Goal: Navigation & Orientation: Find specific page/section

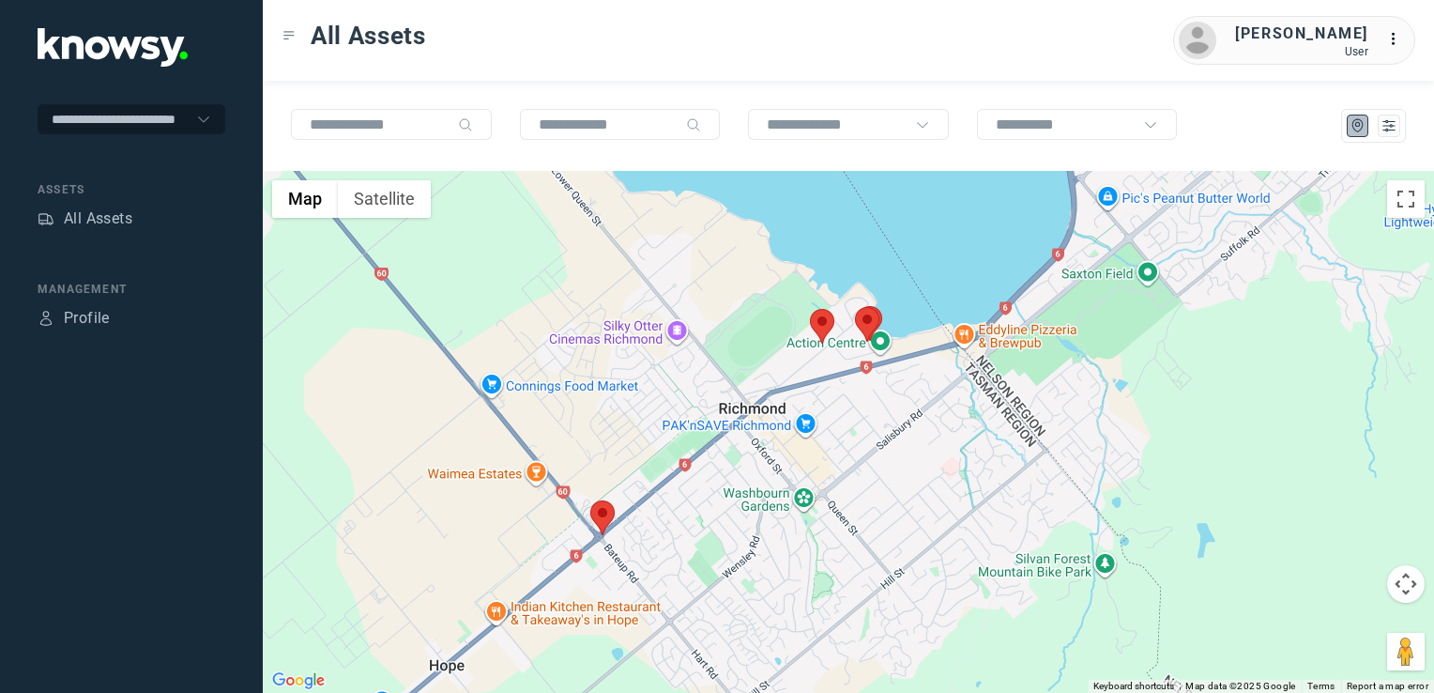
click at [596, 512] on img at bounding box center [602, 517] width 24 height 35
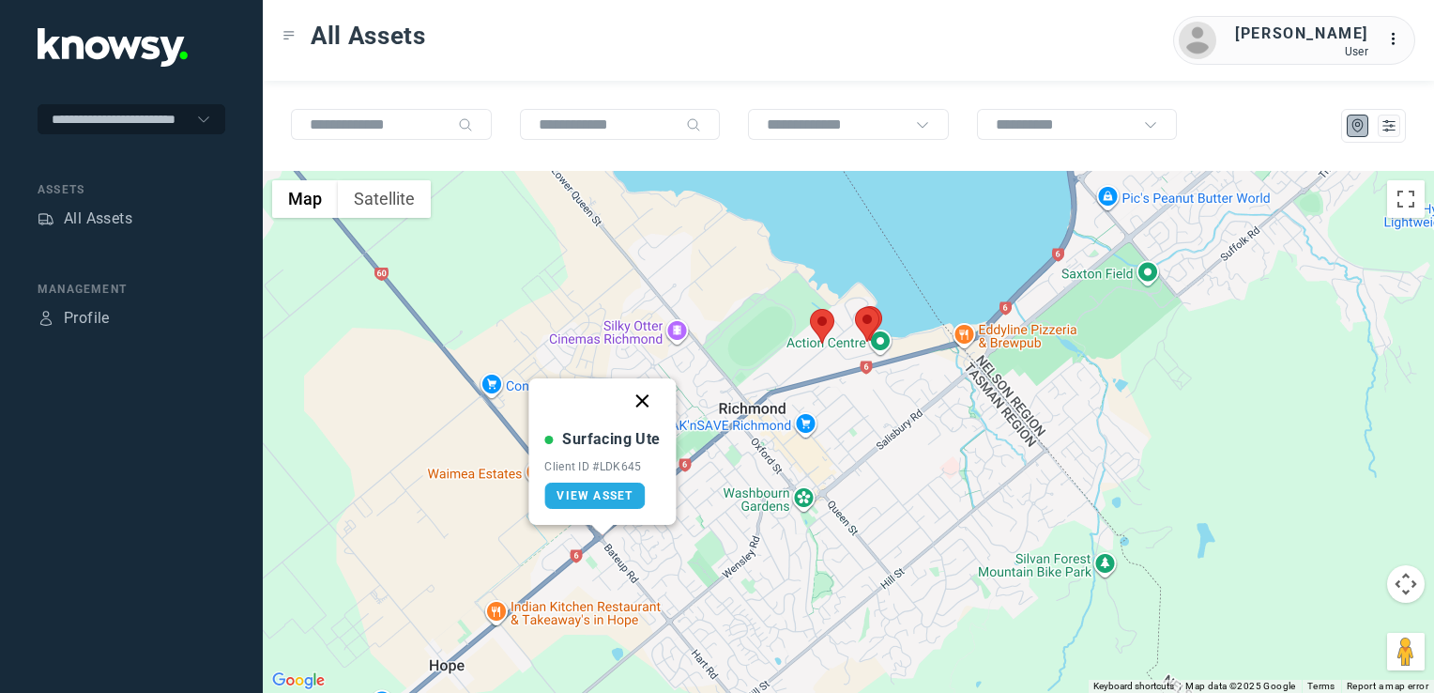
click at [642, 396] on button "Close" at bounding box center [642, 400] width 45 height 45
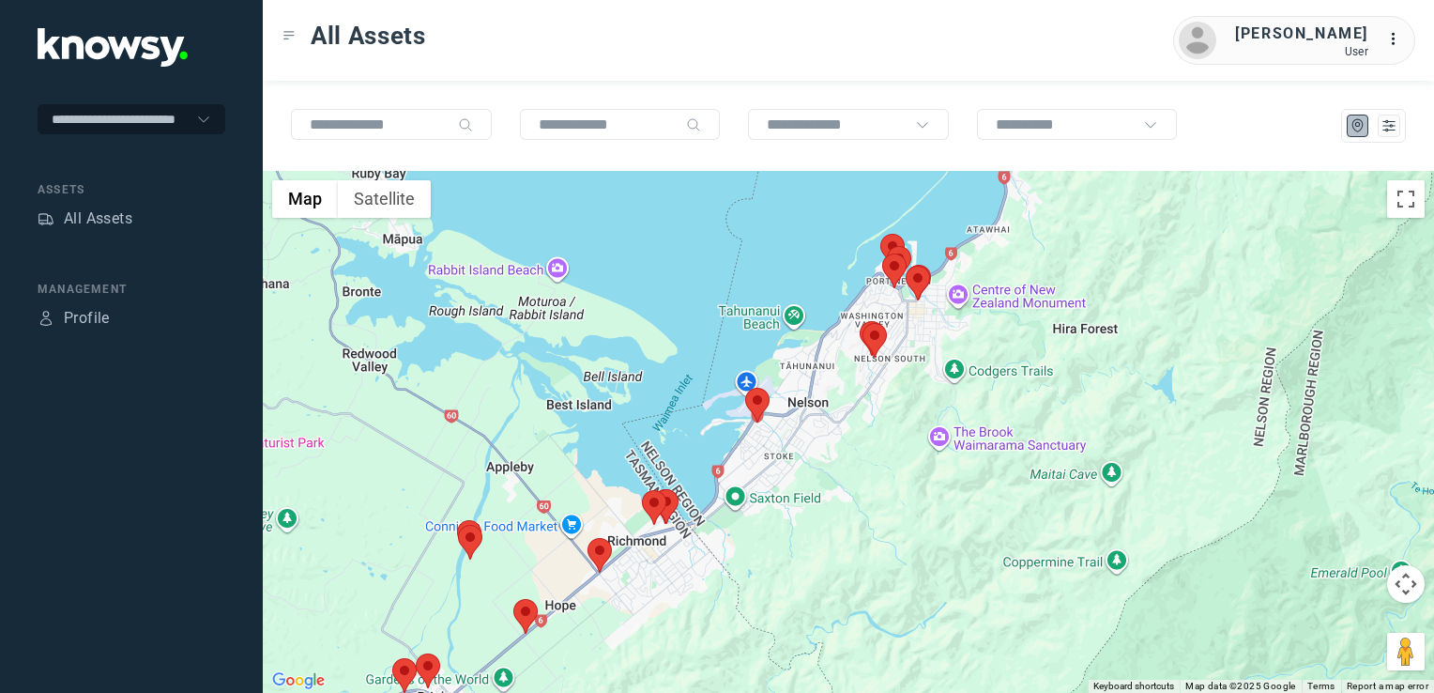
click at [528, 617] on img at bounding box center [525, 616] width 24 height 35
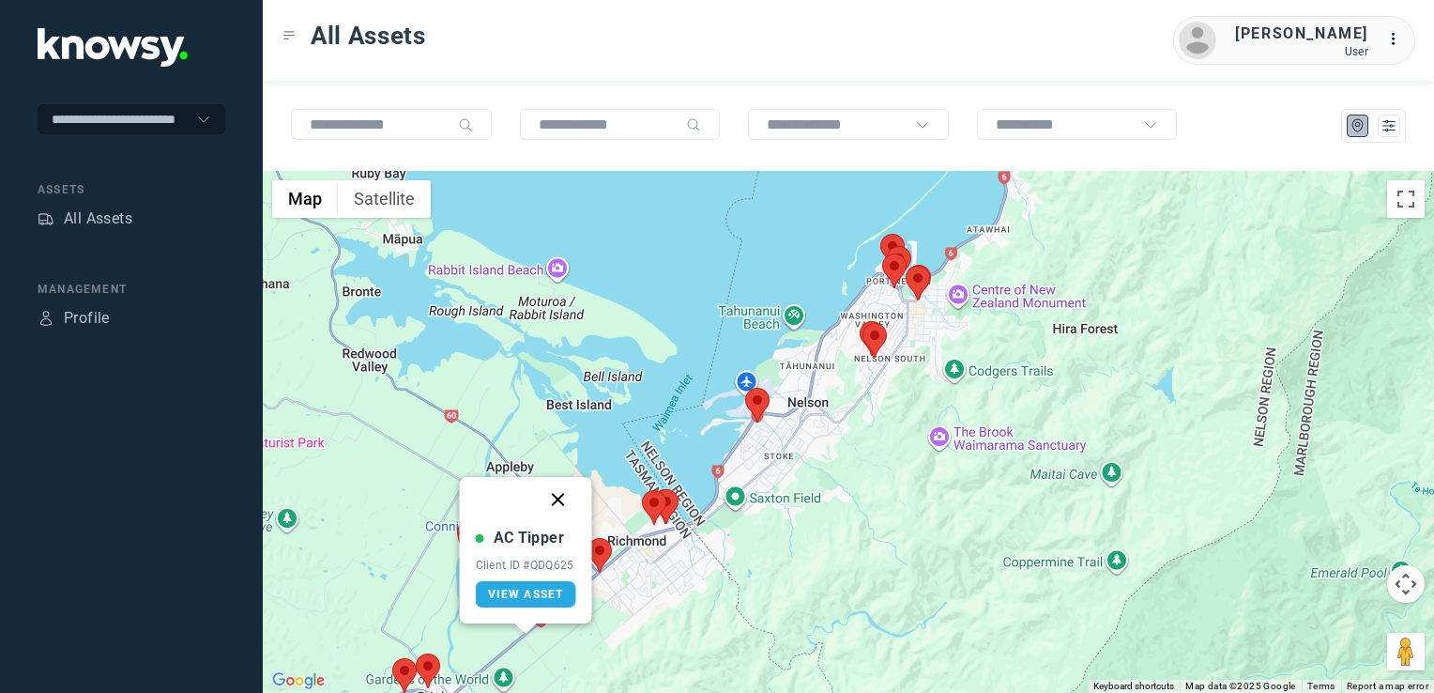
click at [552, 499] on button "Close" at bounding box center [558, 499] width 45 height 45
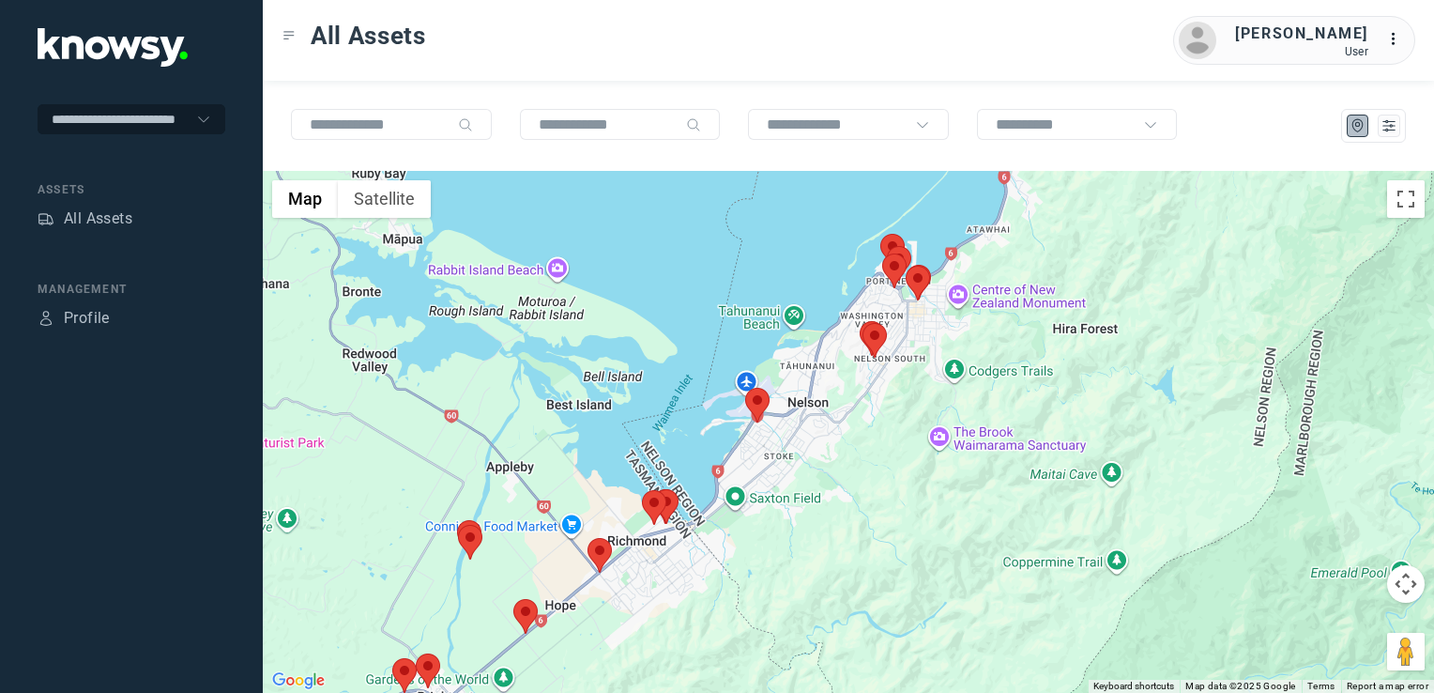
drag, startPoint x: 506, startPoint y: 568, endPoint x: 533, endPoint y: 502, distance: 71.1
click at [522, 528] on div "To navigate, press the arrow keys." at bounding box center [849, 432] width 1172 height 522
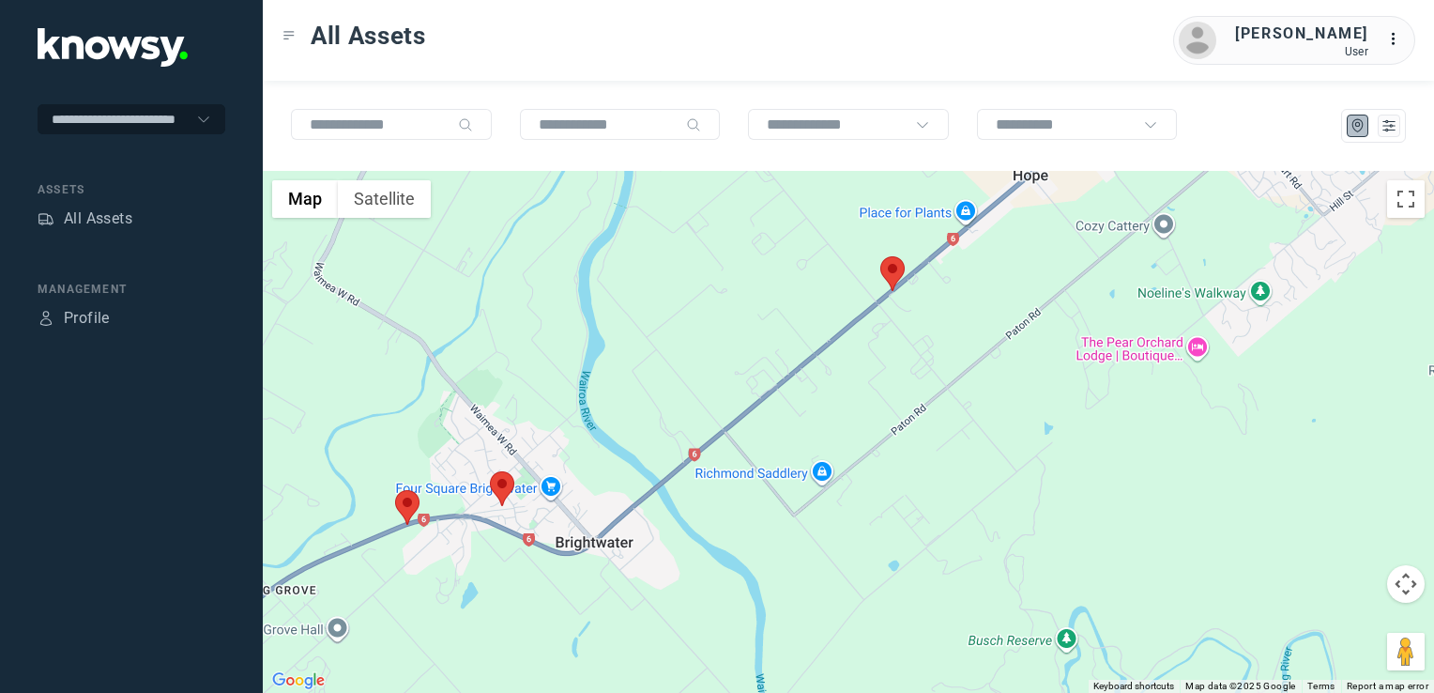
click at [507, 486] on img at bounding box center [502, 488] width 24 height 35
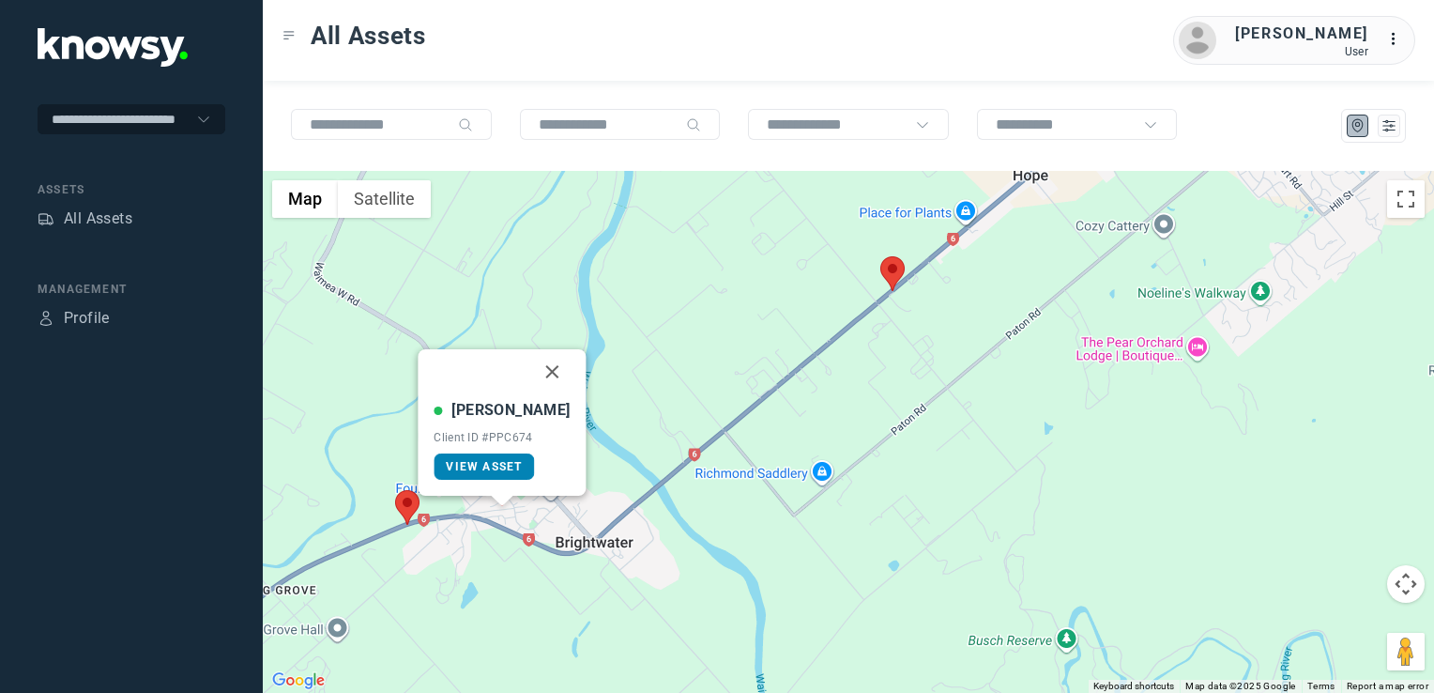
click at [406, 496] on img at bounding box center [407, 507] width 24 height 35
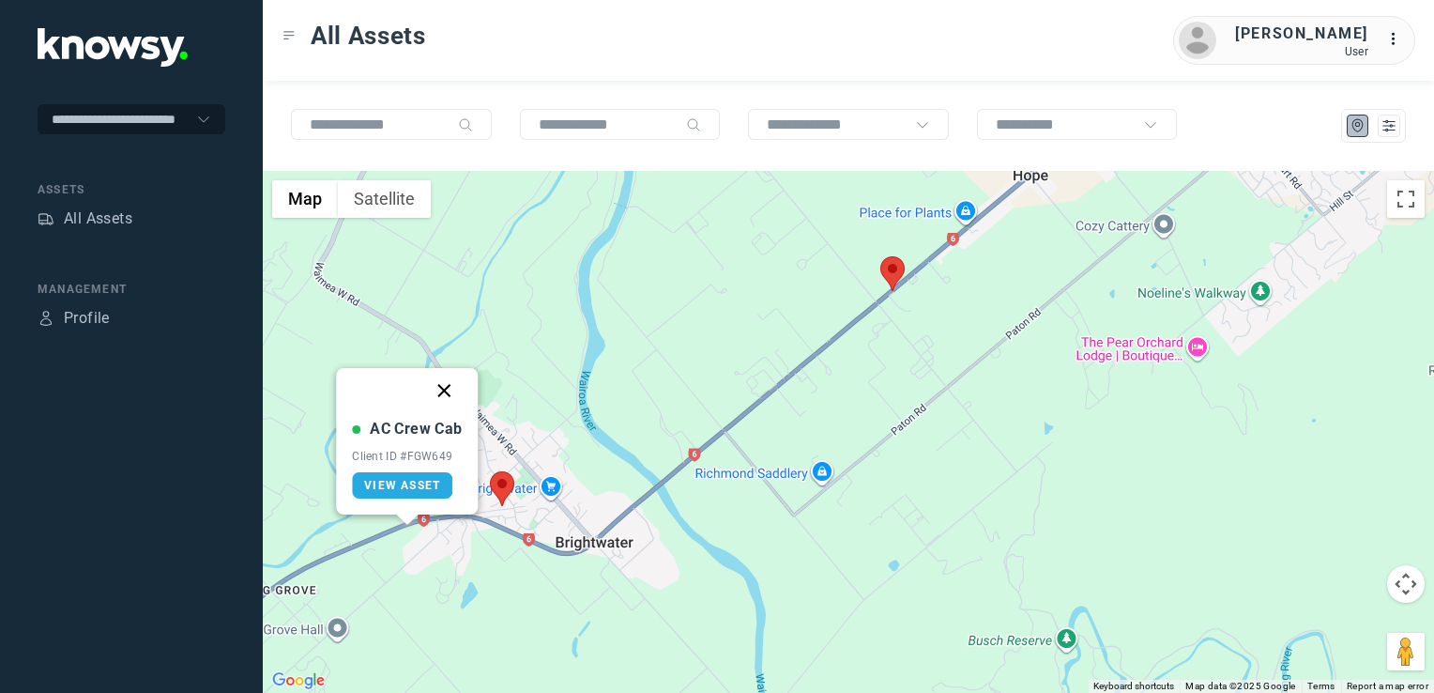
click at [443, 386] on button "Close" at bounding box center [444, 390] width 45 height 45
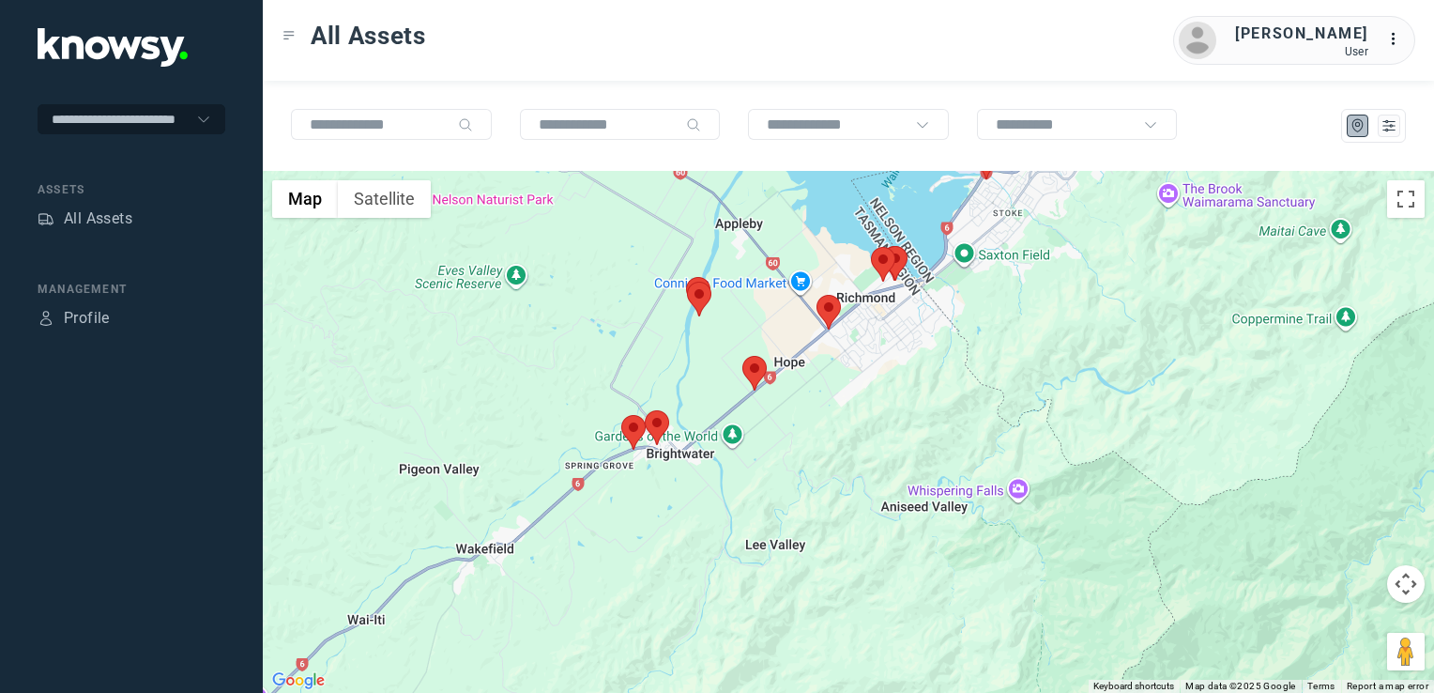
click at [921, 406] on div "To navigate, press the arrow keys." at bounding box center [849, 432] width 1172 height 522
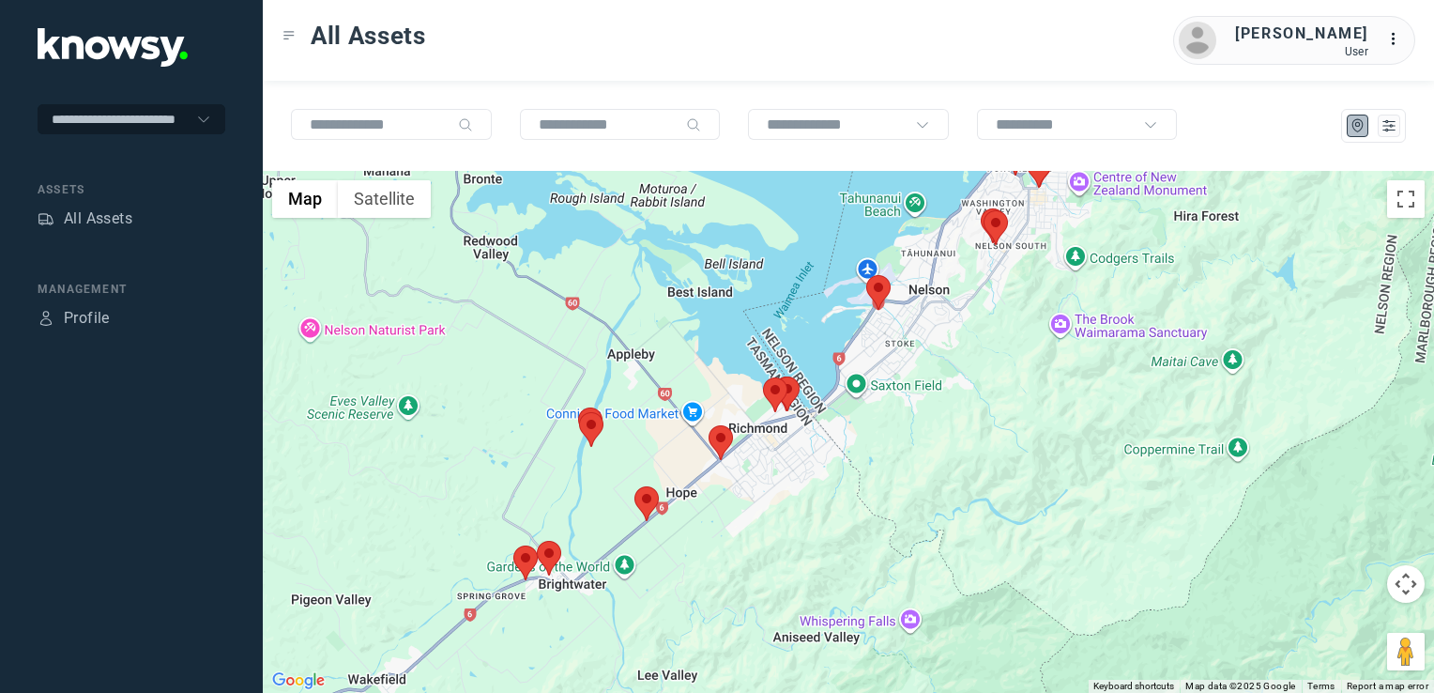
drag, startPoint x: 950, startPoint y: 325, endPoint x: 918, endPoint y: 368, distance: 53.7
click at [923, 367] on div at bounding box center [849, 432] width 1172 height 522
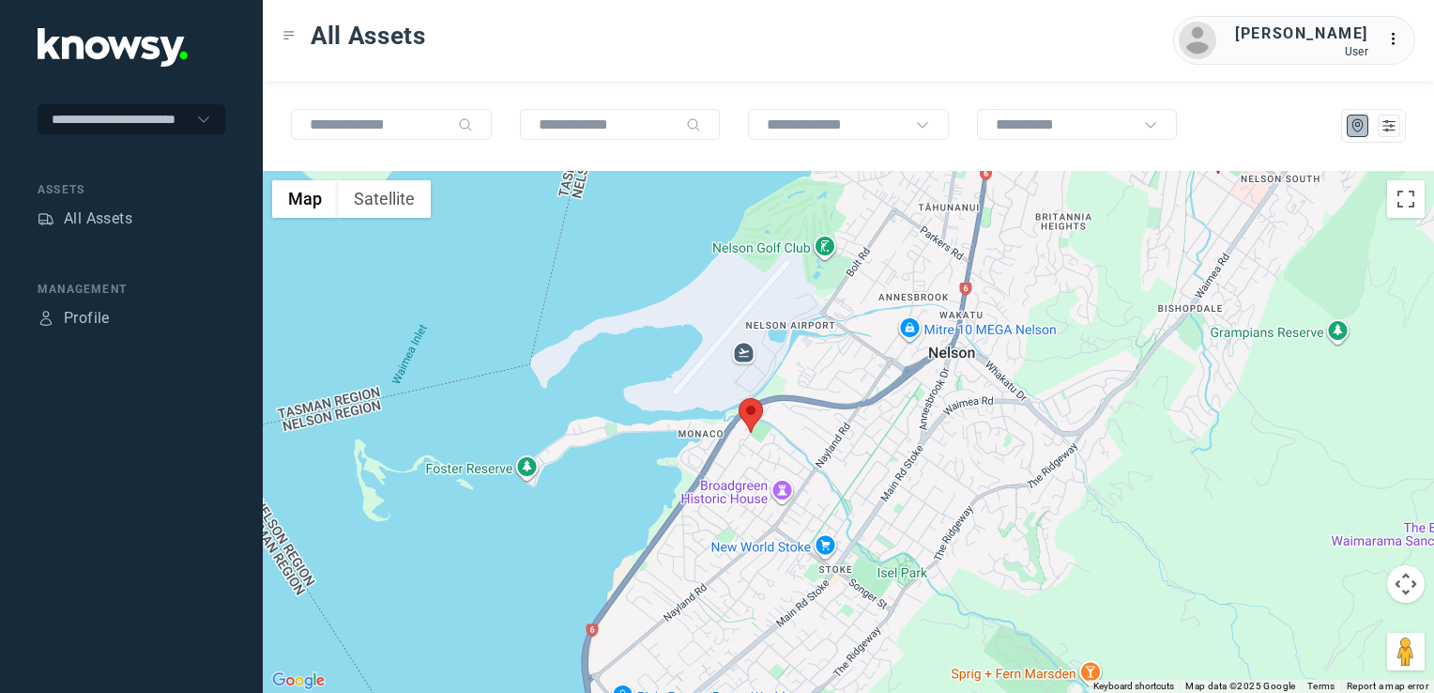
click at [756, 421] on img at bounding box center [751, 415] width 24 height 35
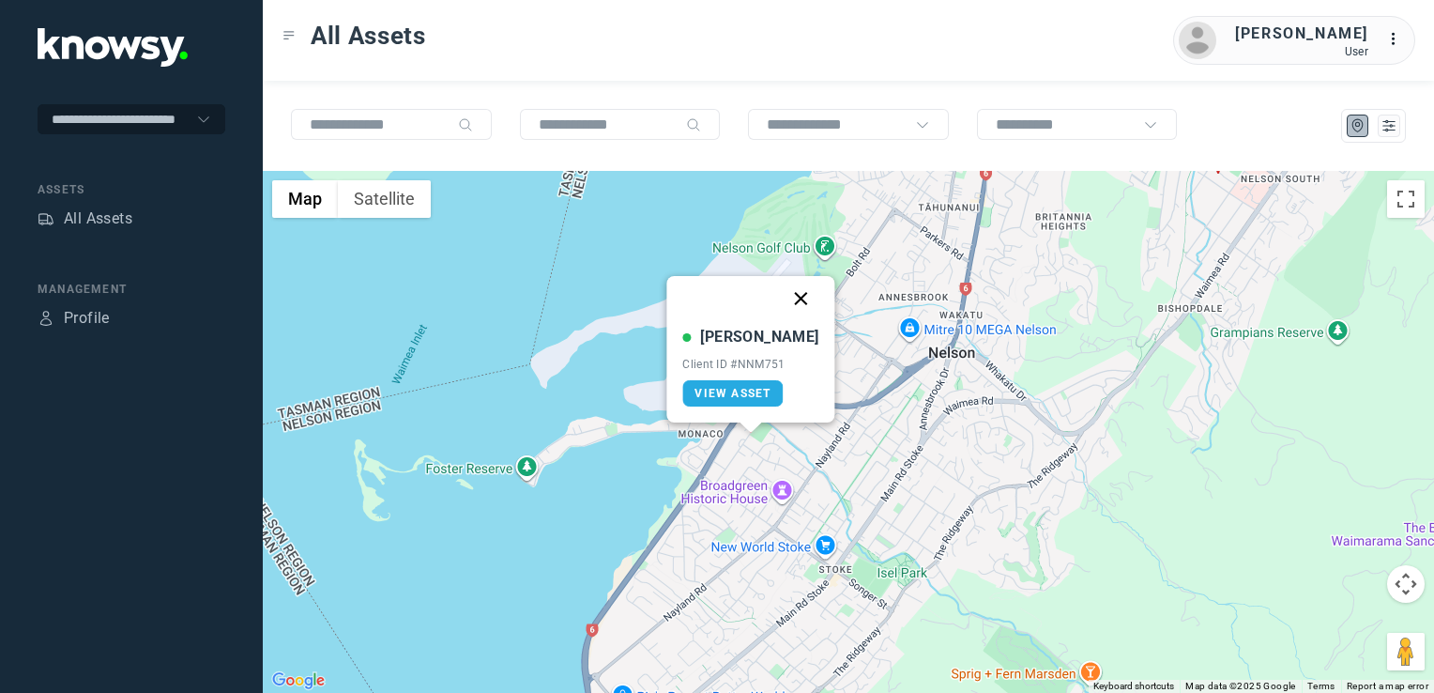
click at [779, 293] on button "Close" at bounding box center [801, 298] width 45 height 45
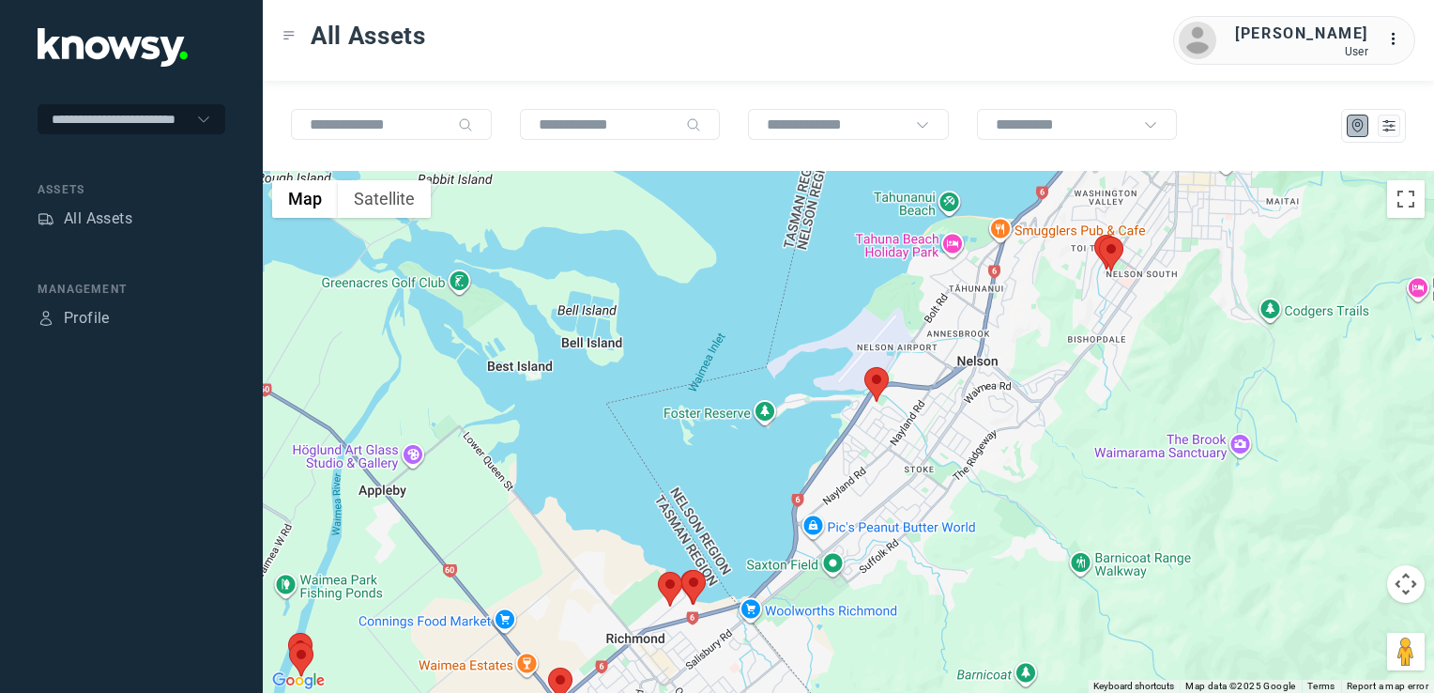
drag, startPoint x: 1005, startPoint y: 362, endPoint x: 976, endPoint y: 403, distance: 49.8
click at [982, 395] on div "To navigate, press the arrow keys." at bounding box center [849, 432] width 1172 height 522
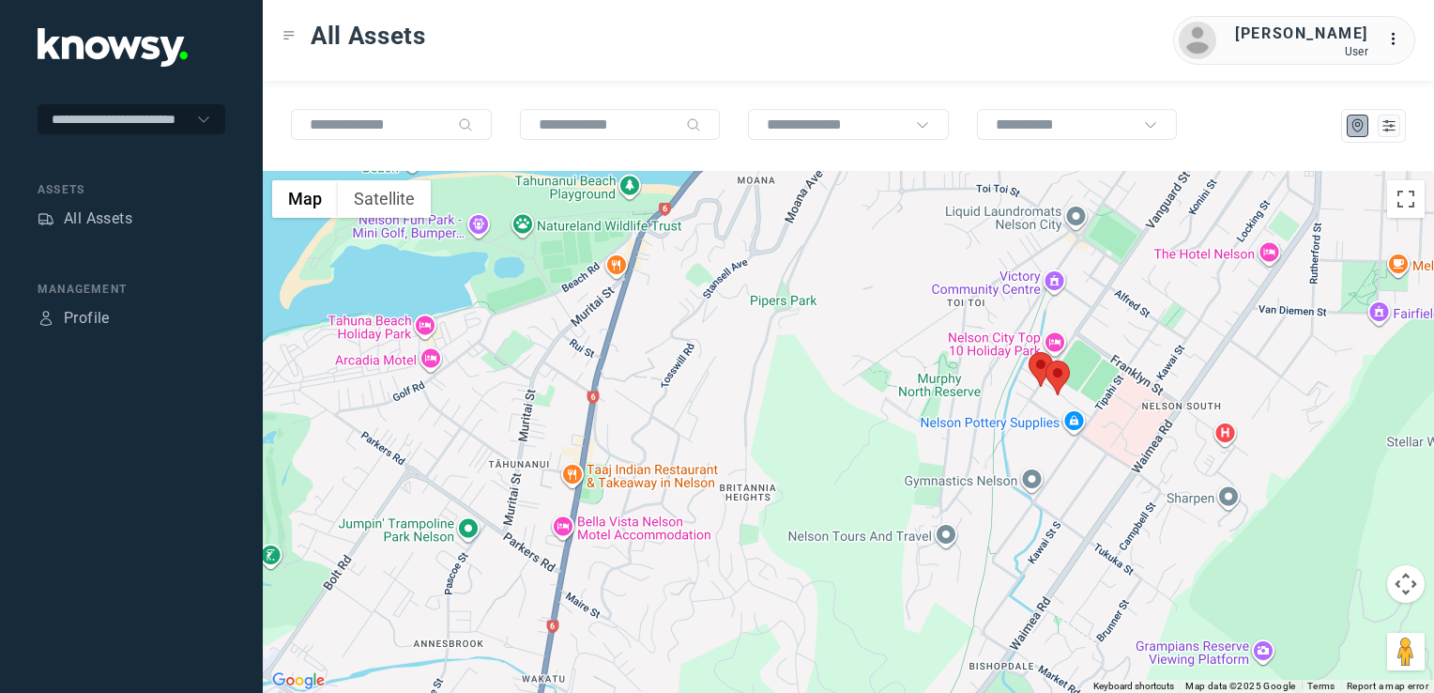
drag, startPoint x: 1171, startPoint y: 314, endPoint x: 1154, endPoint y: 376, distance: 64.2
click at [1159, 362] on div at bounding box center [849, 432] width 1172 height 522
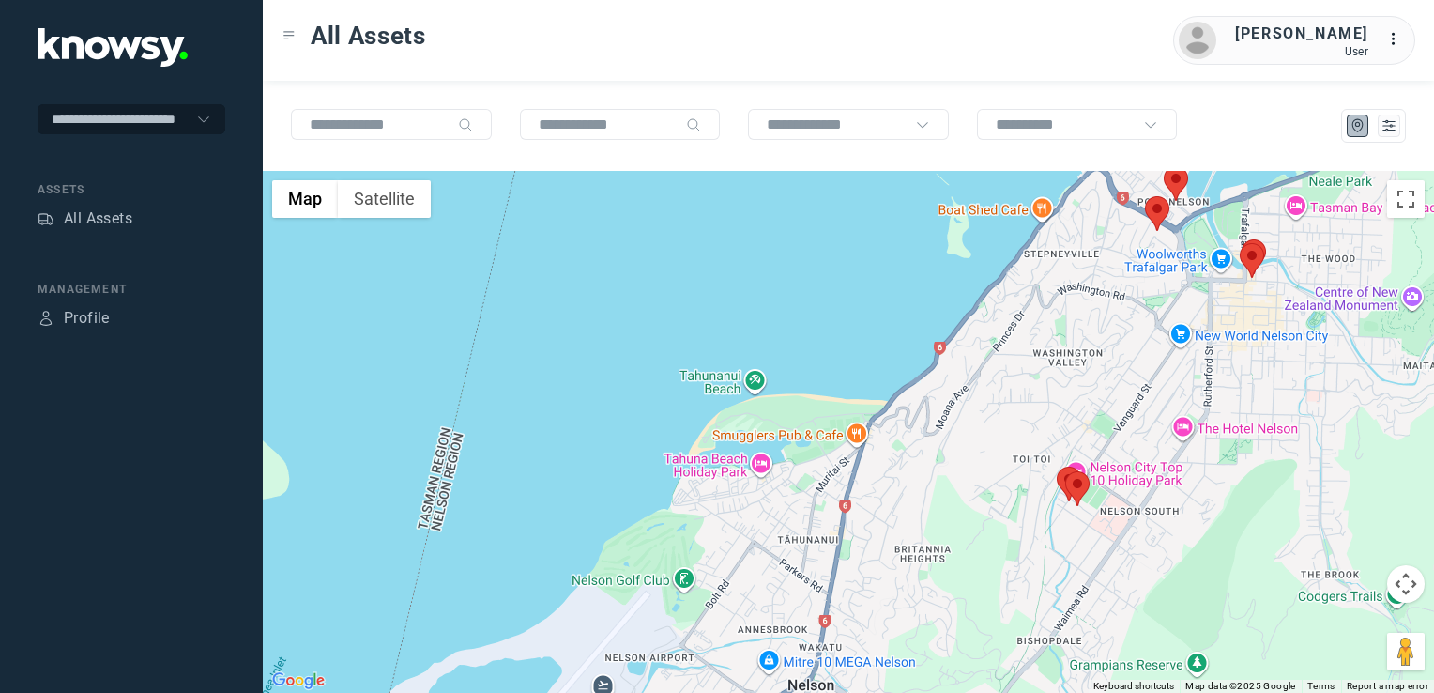
drag, startPoint x: 1225, startPoint y: 368, endPoint x: 1207, endPoint y: 392, distance: 30.2
click at [1208, 392] on div at bounding box center [849, 432] width 1172 height 522
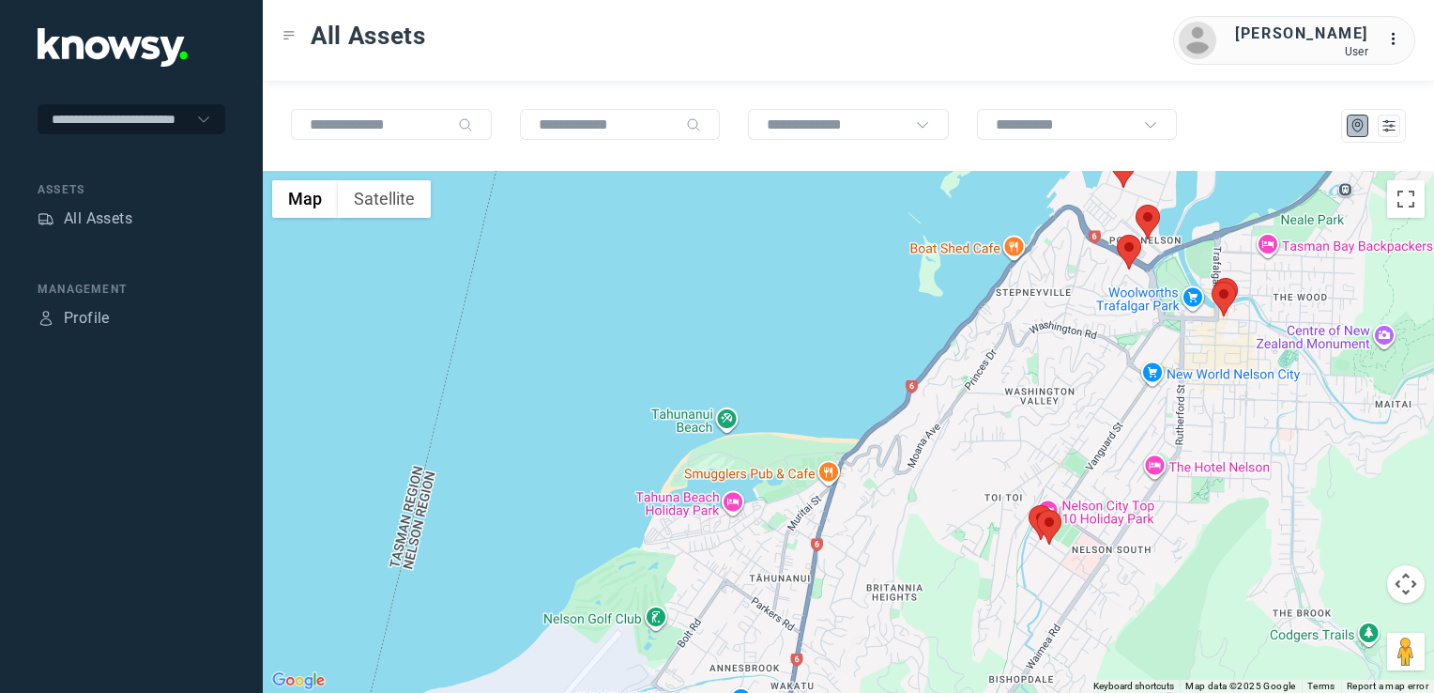
click at [1226, 299] on img at bounding box center [1224, 299] width 24 height 35
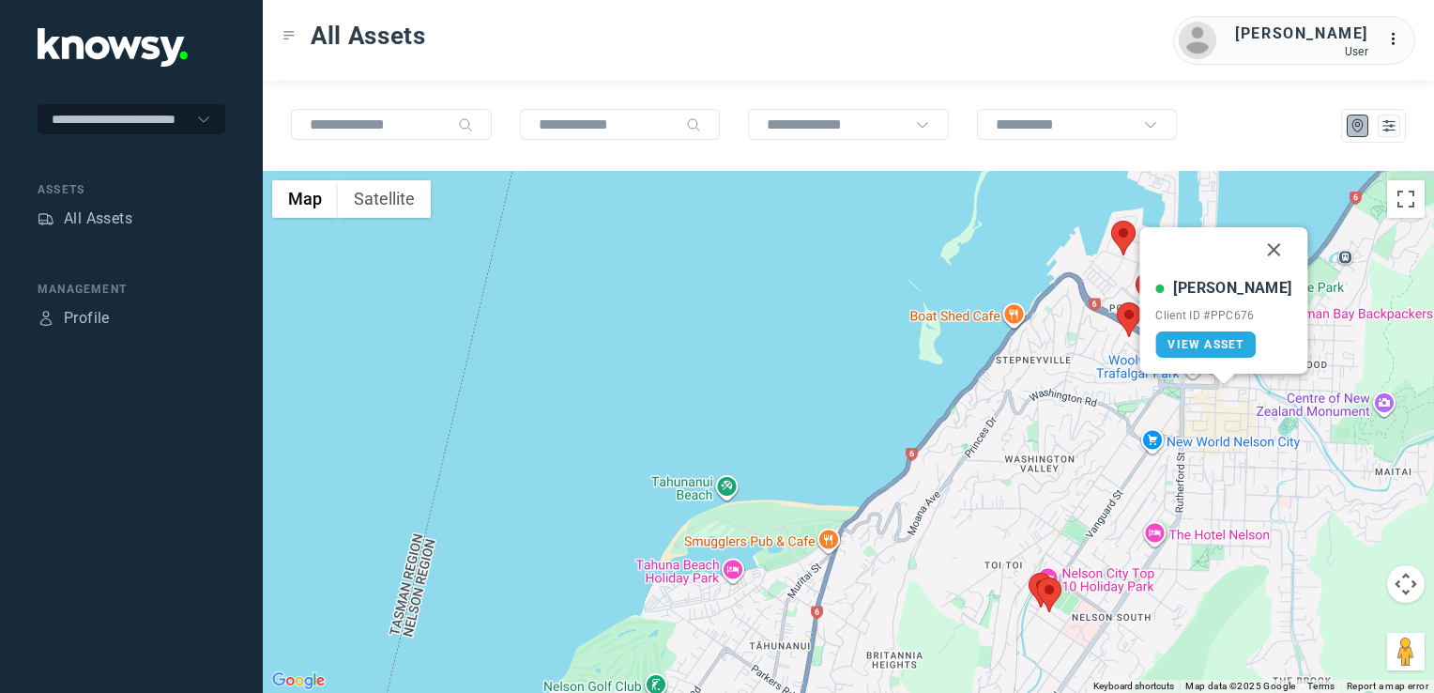
click at [1256, 246] on button "Close" at bounding box center [1274, 249] width 45 height 45
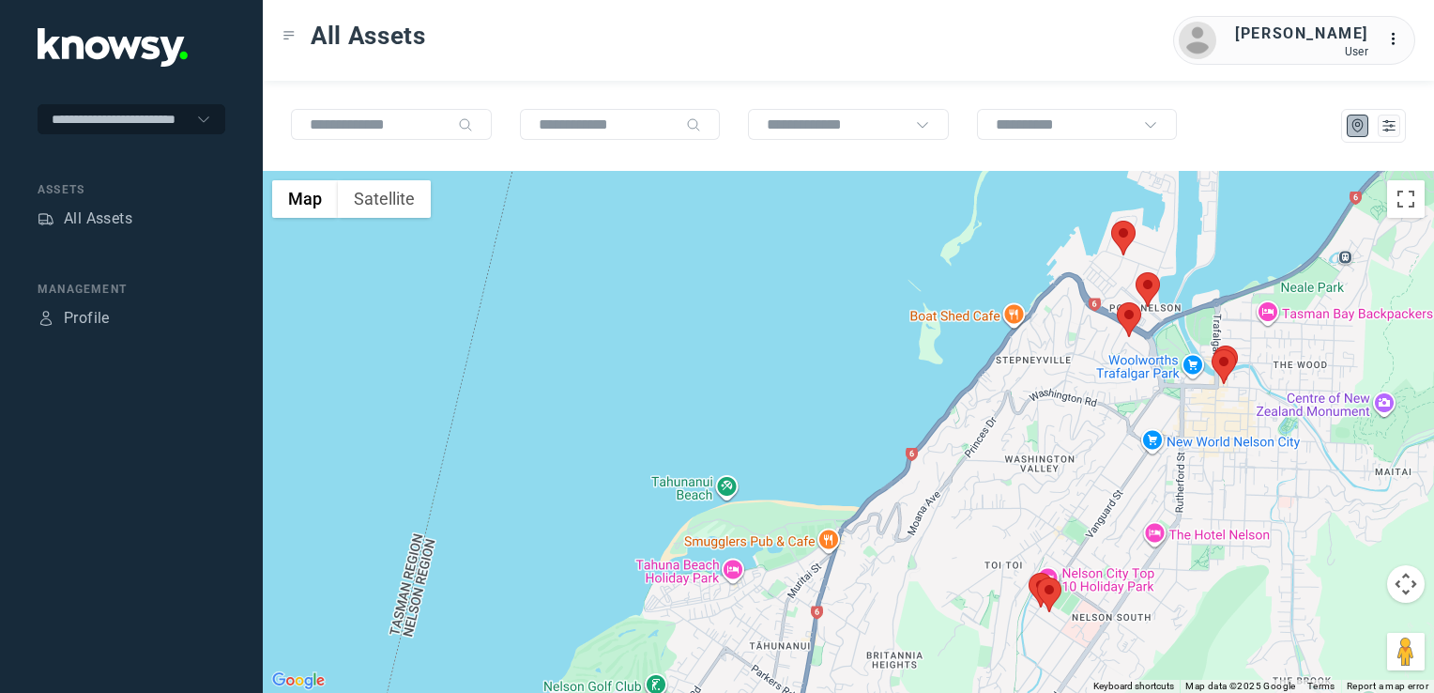
click at [1135, 325] on img at bounding box center [1129, 319] width 24 height 35
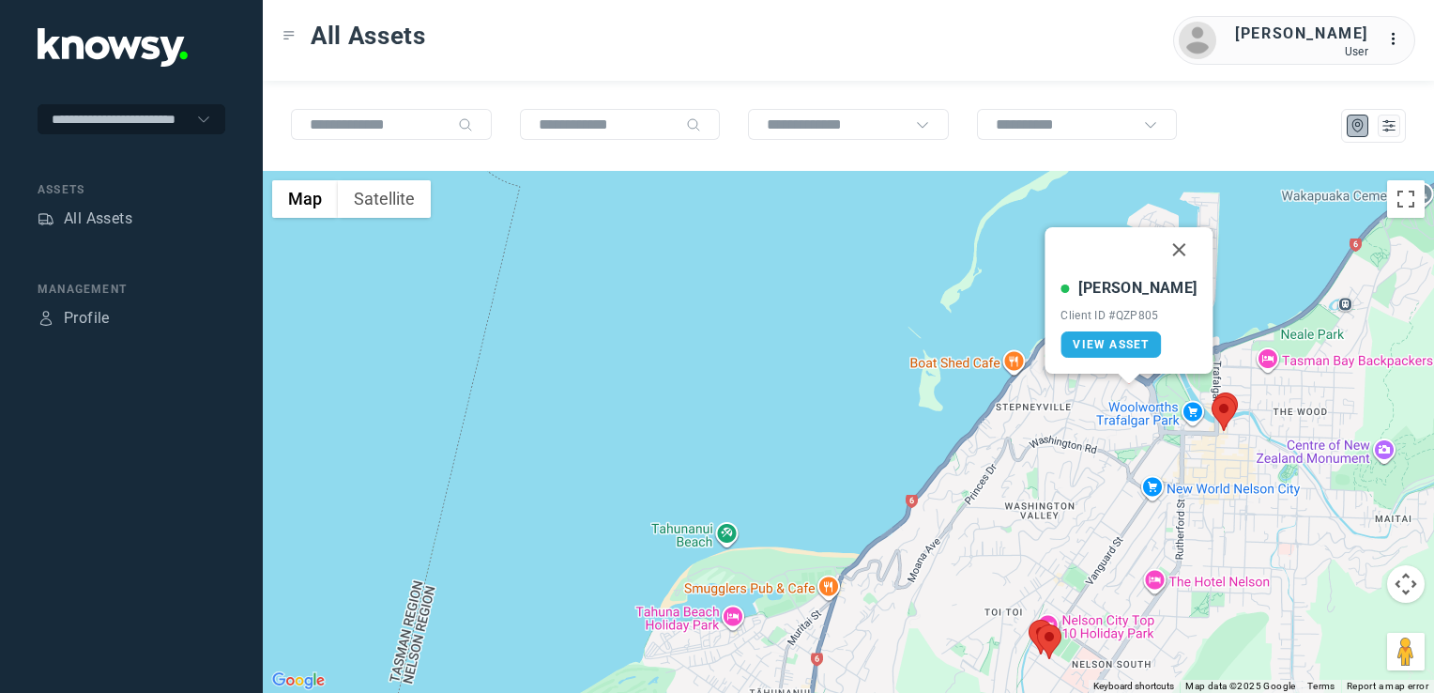
click at [1163, 246] on button "Close" at bounding box center [1179, 249] width 45 height 45
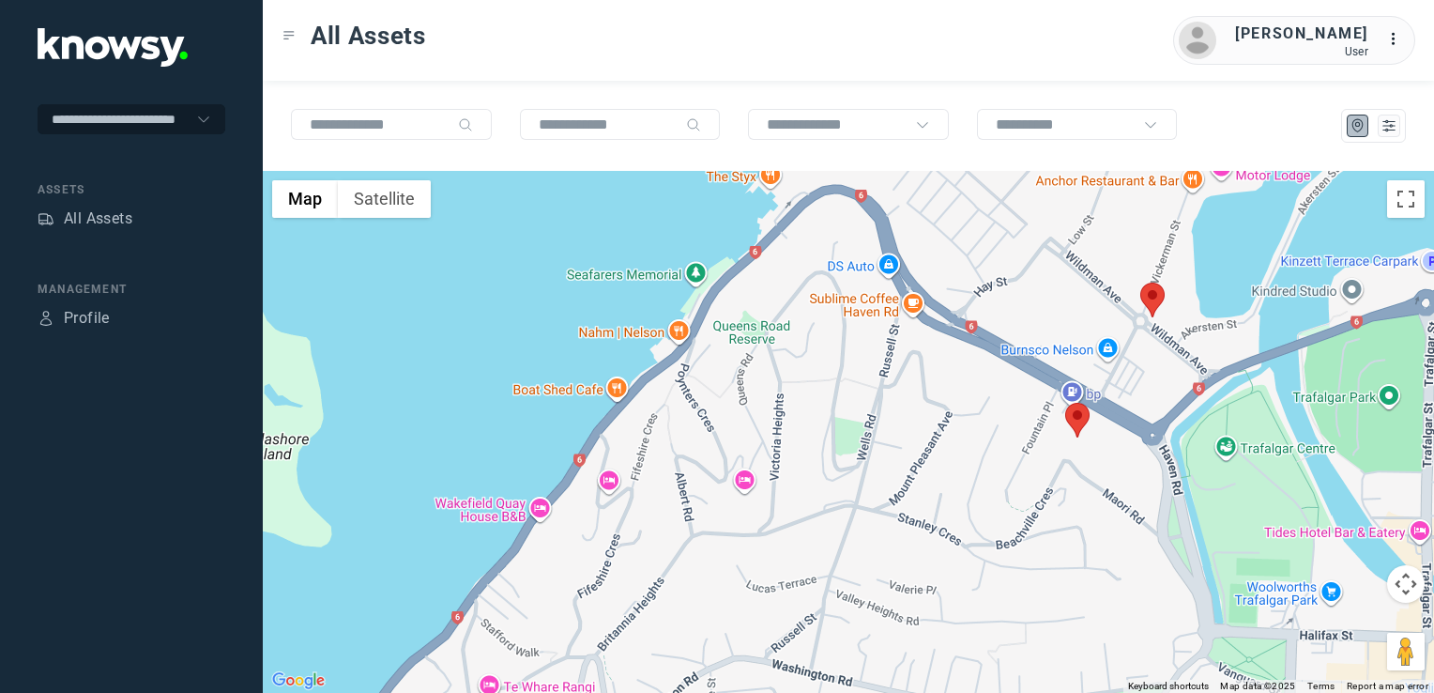
click at [1154, 295] on img at bounding box center [1153, 300] width 24 height 35
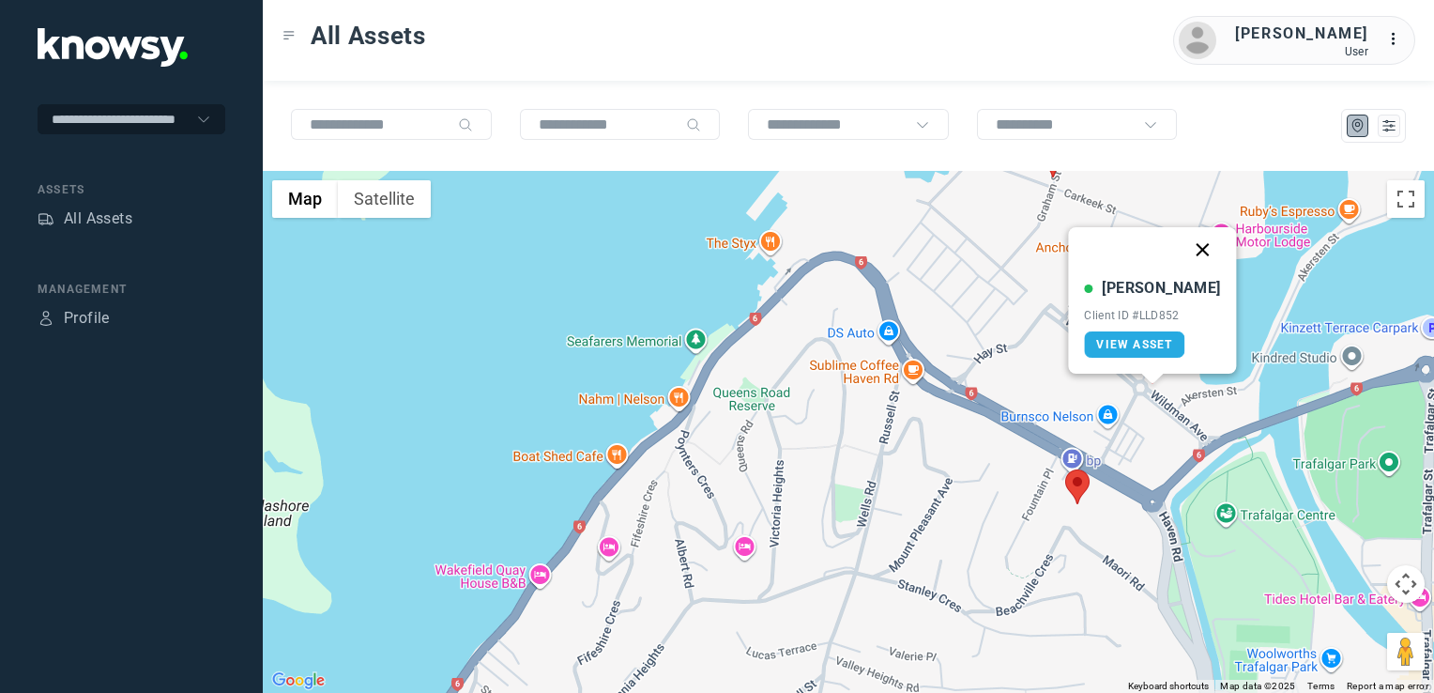
click at [1185, 244] on button "Close" at bounding box center [1203, 249] width 45 height 45
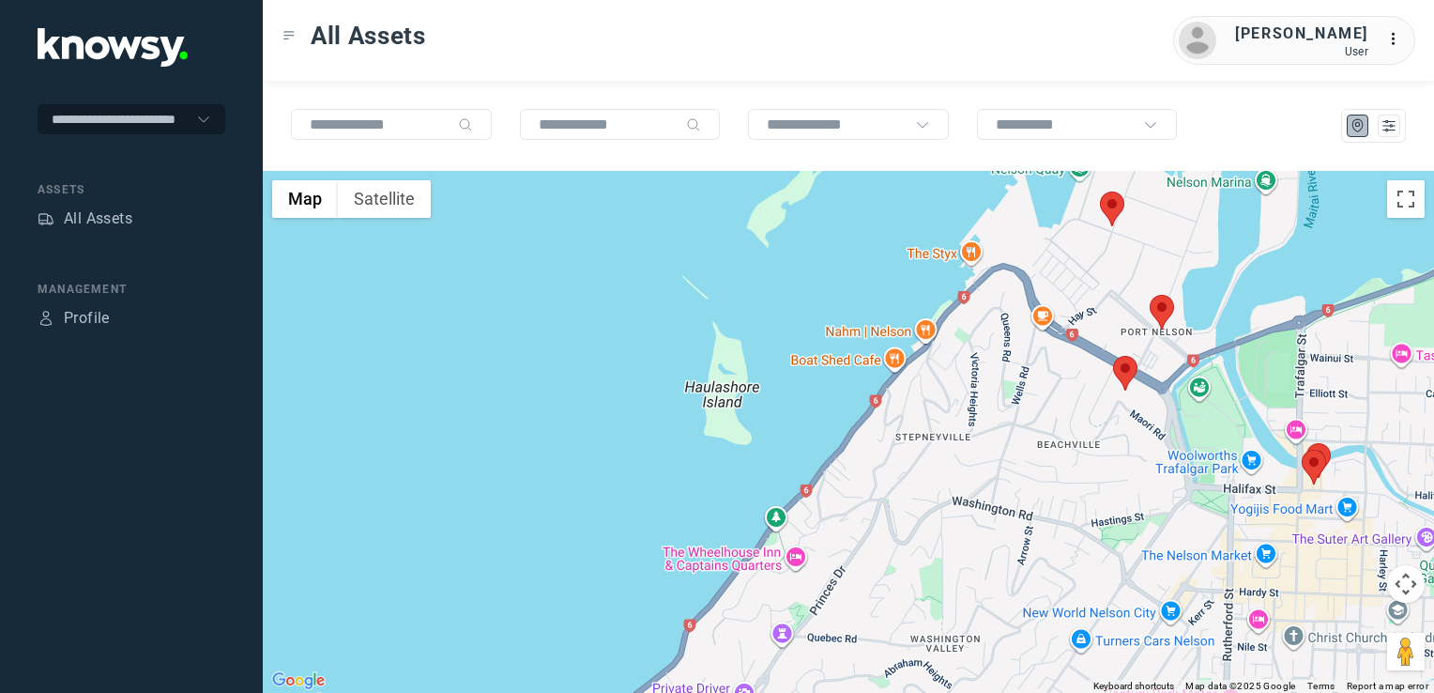
click at [1117, 211] on img at bounding box center [1112, 208] width 24 height 35
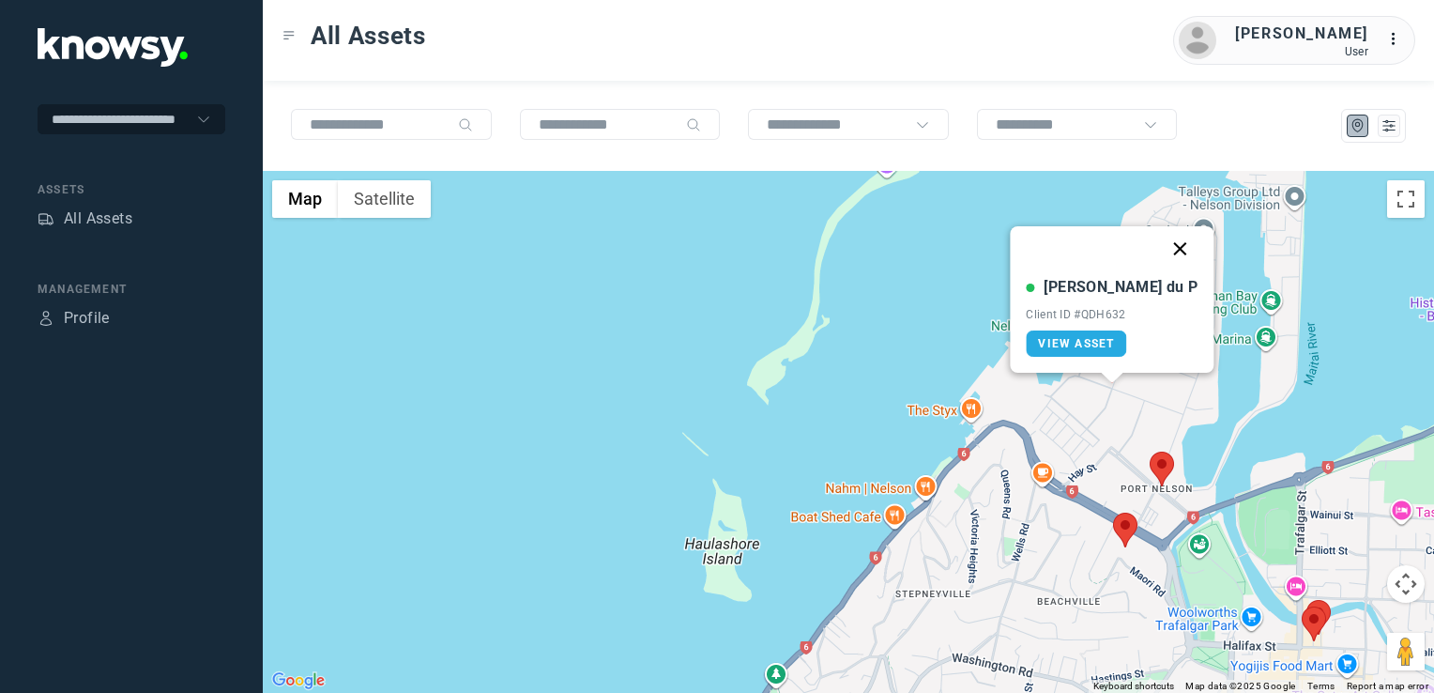
click at [1158, 245] on button "Close" at bounding box center [1180, 248] width 45 height 45
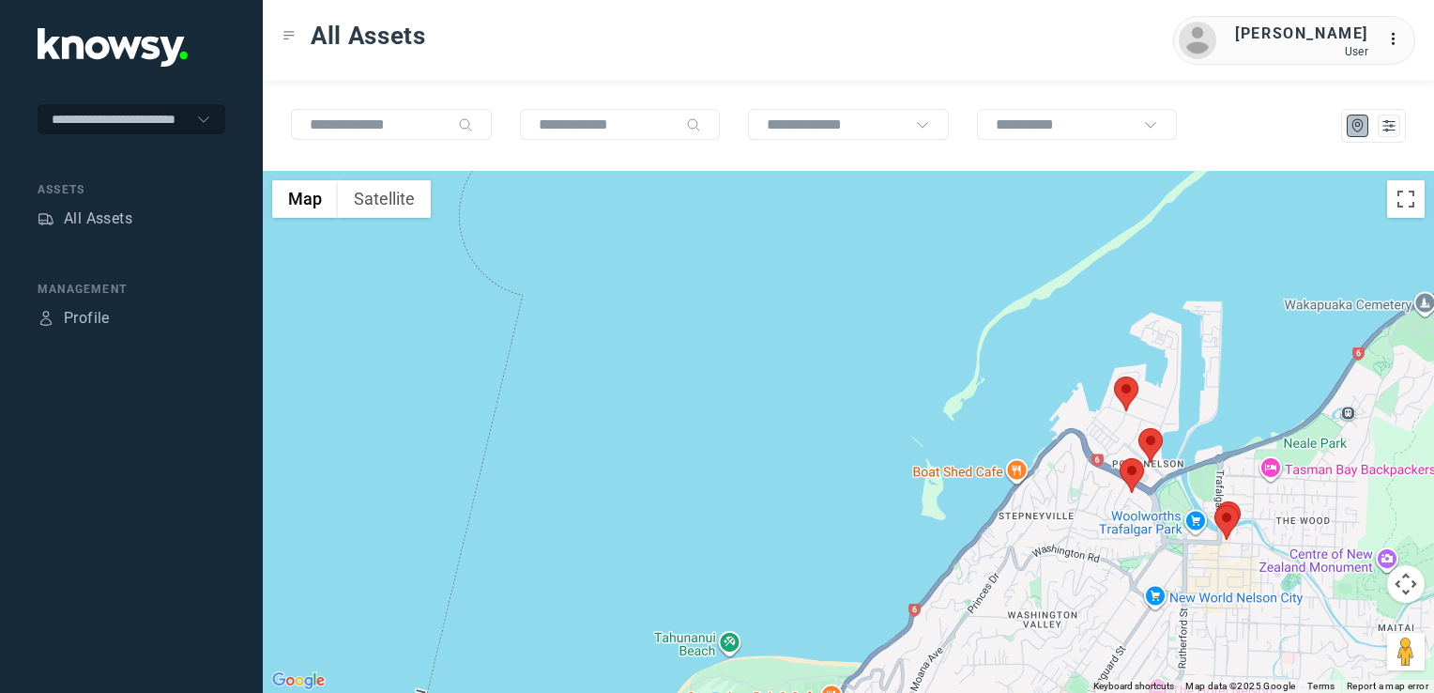
drag, startPoint x: 1185, startPoint y: 546, endPoint x: 1265, endPoint y: 424, distance: 146.3
click at [1239, 466] on div "To navigate, press the arrow keys." at bounding box center [849, 432] width 1172 height 522
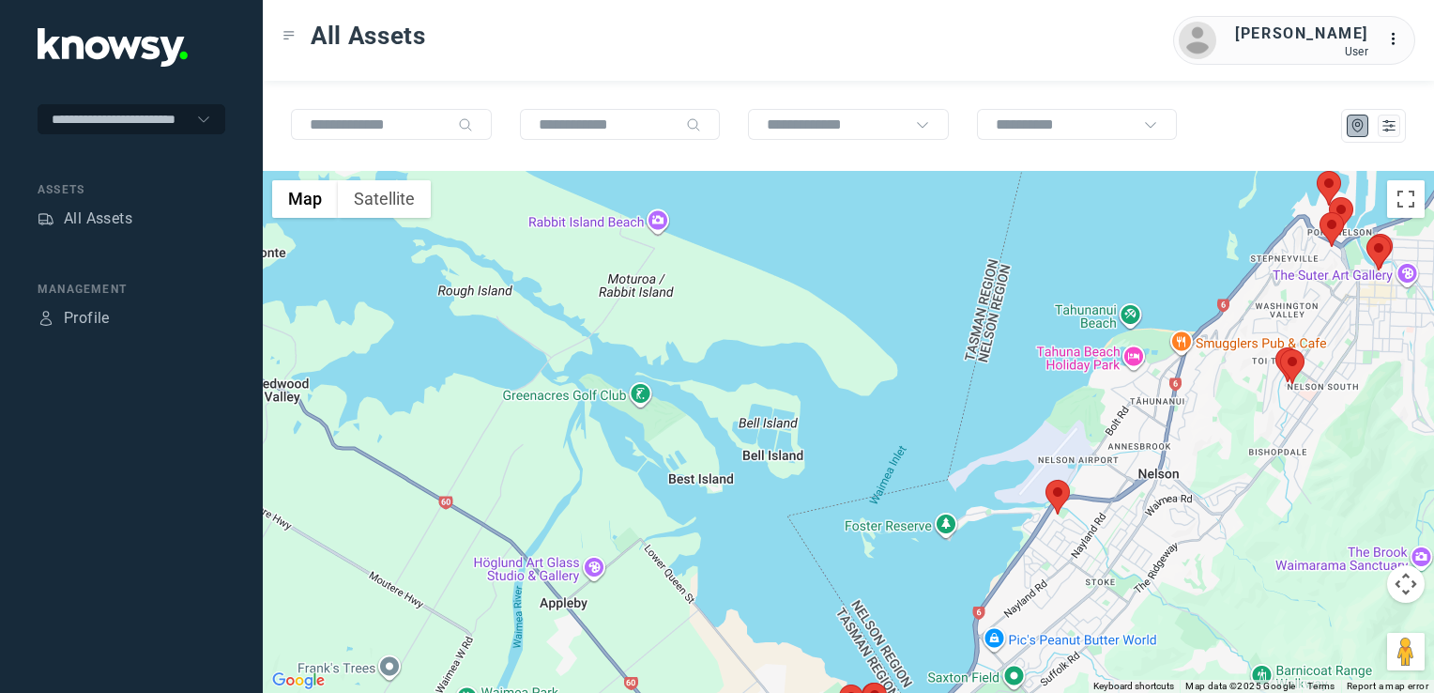
drag, startPoint x: 1168, startPoint y: 531, endPoint x: 1142, endPoint y: 467, distance: 69.6
click at [1143, 469] on div at bounding box center [849, 432] width 1172 height 522
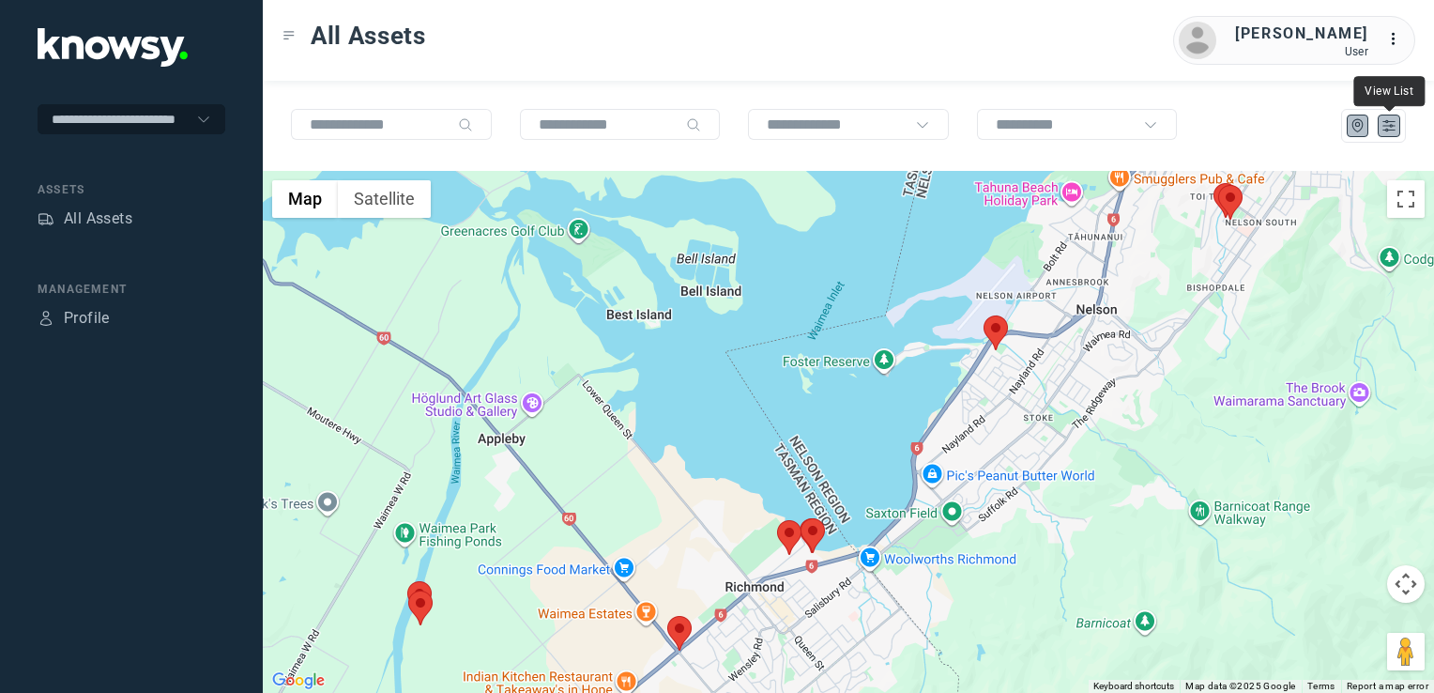
click at [1392, 124] on icon "List" at bounding box center [1389, 126] width 11 height 10
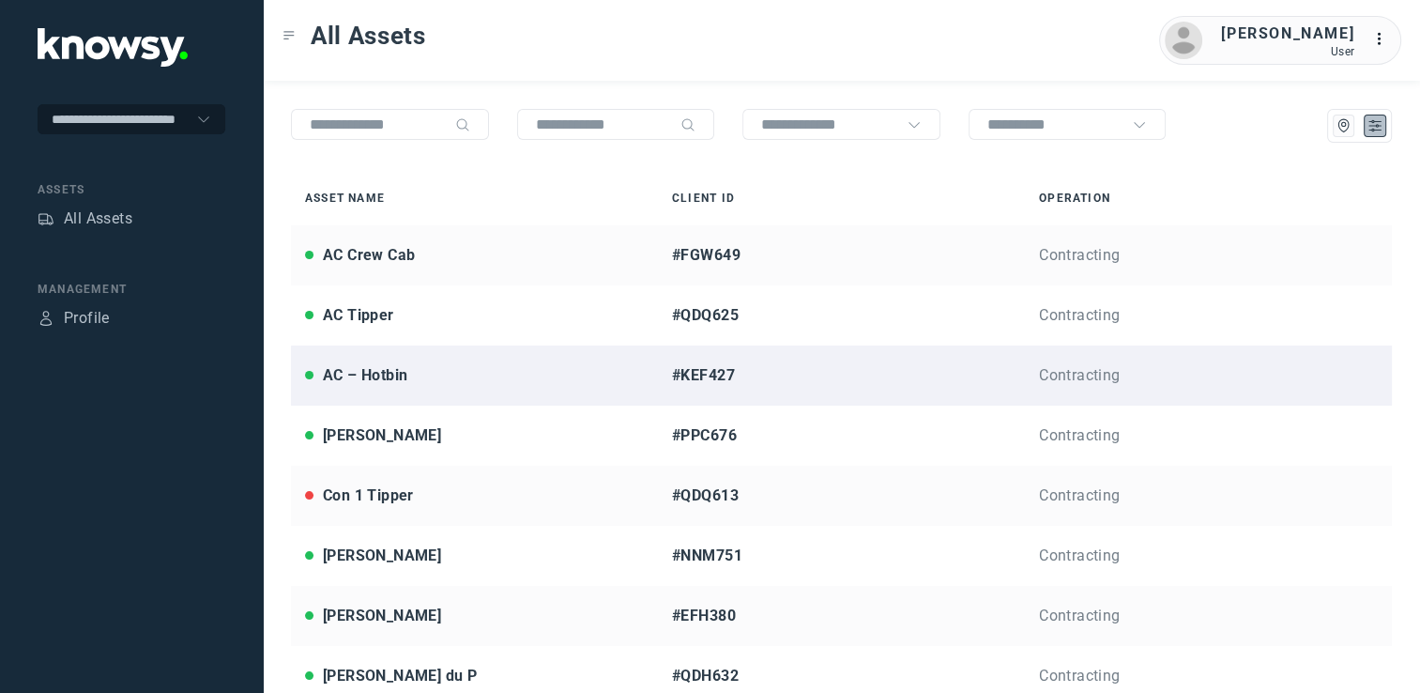
click at [441, 375] on div "AC – Hotbin" at bounding box center [474, 375] width 339 height 23
